Goal: Communication & Community: Participate in discussion

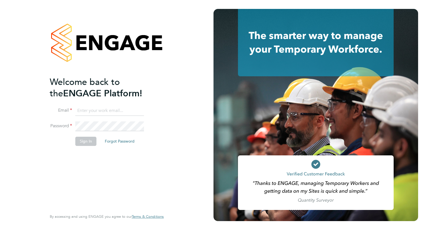
type input "christopher.howlett@bgis.com"
click at [89, 143] on button "Sign In" at bounding box center [85, 141] width 21 height 9
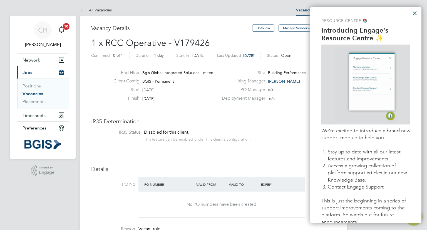
click at [416, 14] on button "×" at bounding box center [414, 13] width 5 height 9
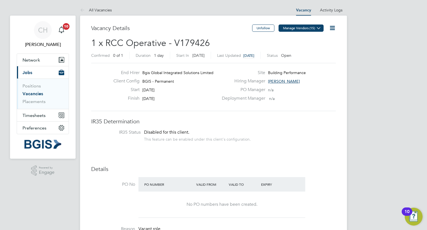
click at [321, 29] on icon at bounding box center [319, 28] width 4 height 4
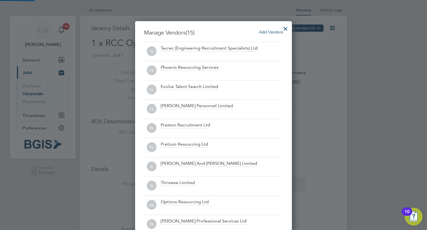
scroll to position [319, 157]
click at [286, 27] on div at bounding box center [286, 27] width 10 height 10
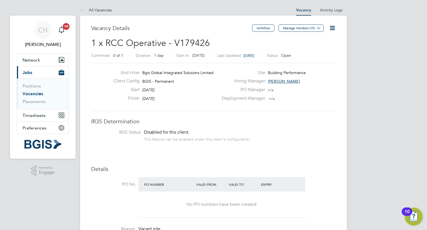
click at [334, 30] on icon at bounding box center [332, 27] width 7 height 7
click at [329, 11] on link "Activity Logs" at bounding box center [331, 10] width 23 height 5
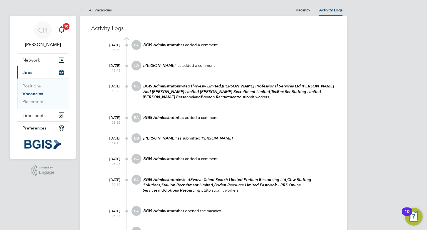
click at [413, 216] on img "Open Resource Center, 10 new notifications" at bounding box center [414, 216] width 18 height 18
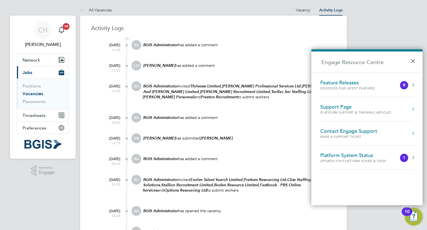
click at [413, 216] on img "Open Resource Center, 10 new notifications" at bounding box center [414, 216] width 18 height 18
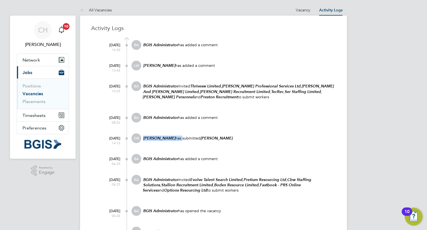
drag, startPoint x: 139, startPoint y: 137, endPoint x: 175, endPoint y: 138, distance: 35.6
click at [175, 138] on div "DB [PERSON_NAME] has submitted [PERSON_NAME]" at bounding box center [234, 140] width 204 height 15
click at [175, 138] on p "[PERSON_NAME] has submitted [PERSON_NAME]" at bounding box center [239, 137] width 193 height 5
click at [197, 117] on p "BGIS Administrator has added a comment" at bounding box center [239, 117] width 193 height 5
click at [135, 86] on span "BA" at bounding box center [137, 86] width 10 height 10
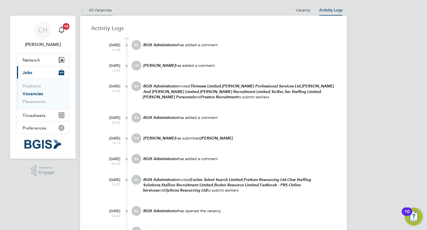
click at [85, 10] on icon at bounding box center [83, 10] width 7 height 7
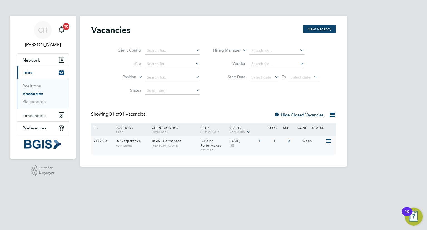
click at [326, 141] on icon at bounding box center [328, 141] width 6 height 7
click at [314, 153] on li "View Details" at bounding box center [315, 154] width 32 height 8
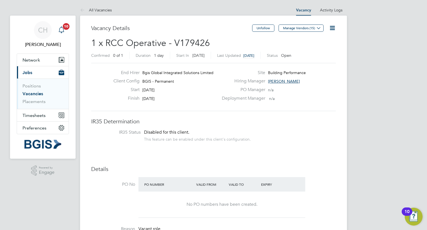
click at [60, 31] on icon "Main navigation" at bounding box center [61, 29] width 7 height 7
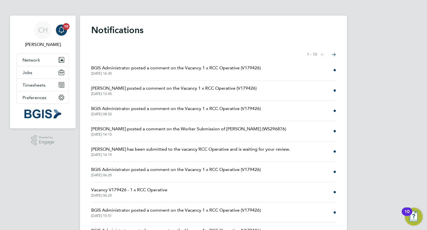
click at [310, 72] on li "BGIS Administrator posted a comment on the Vacancy 1 x RCC Operative (V179426) …" at bounding box center [213, 70] width 245 height 20
click at [224, 69] on span "BGIS Administrator posted a comment on the Vacancy 1 x RCC Operative (V179426)" at bounding box center [176, 68] width 170 height 7
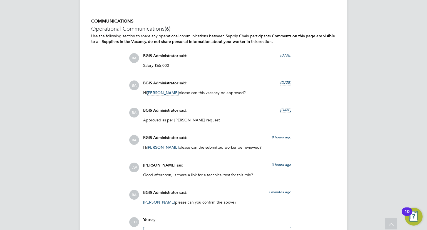
scroll to position [1294, 0]
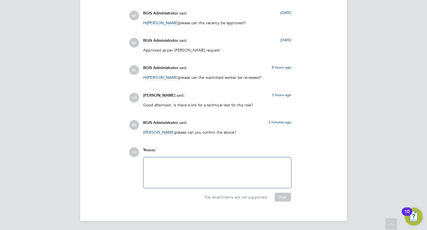
click at [184, 167] on div at bounding box center [217, 172] width 141 height 24
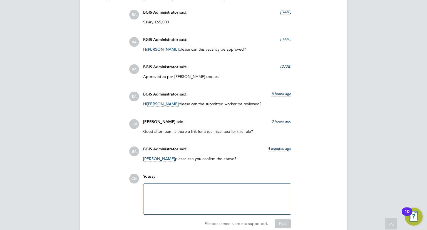
click at [183, 206] on div at bounding box center [217, 199] width 141 height 24
click at [201, 201] on div at bounding box center [217, 199] width 148 height 31
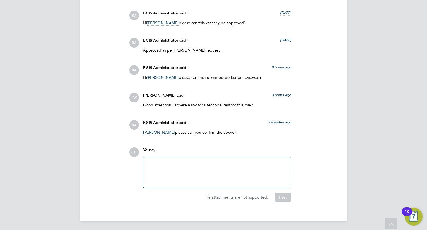
scroll to position [1377, 0]
click at [194, 173] on div at bounding box center [217, 172] width 141 height 24
